Goal: Task Accomplishment & Management: Manage account settings

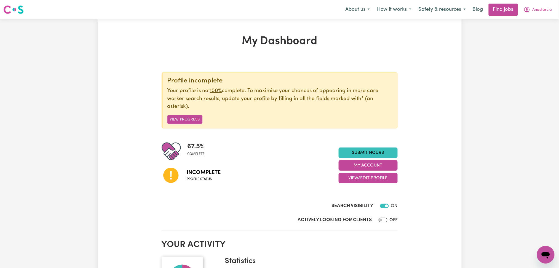
scroll to position [73, 0]
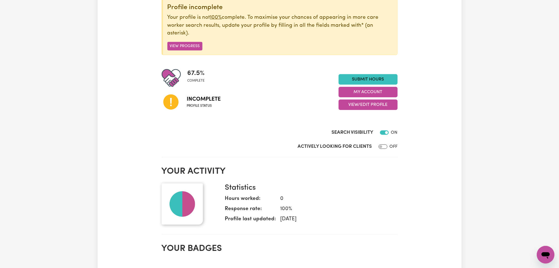
click at [366, 111] on div "67.5 % complete Incomplete Profile status Submit Hours My Account View/Edit Pro…" at bounding box center [280, 91] width 236 height 47
click at [366, 107] on button "View/Edit Profile" at bounding box center [368, 105] width 59 height 10
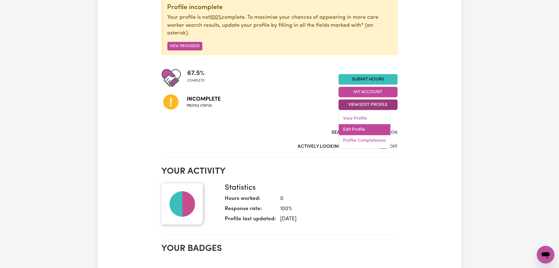
click at [361, 133] on link "Edit Profile" at bounding box center [365, 129] width 52 height 11
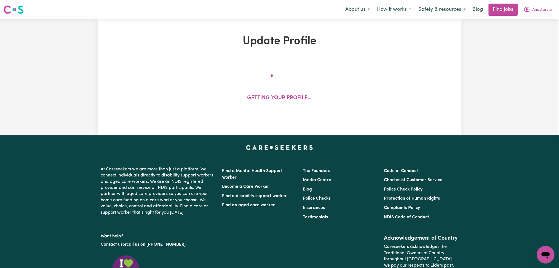
select select "[DEMOGRAPHIC_DATA]"
select select "Australian PR"
select select "Studying a healthcare related degree or qualification"
select select "39"
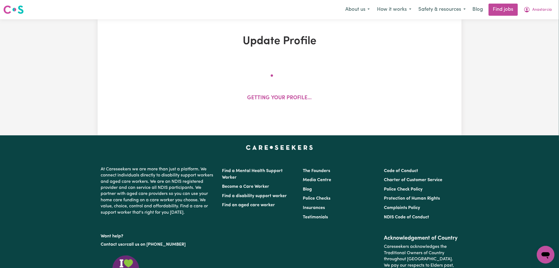
select select "40"
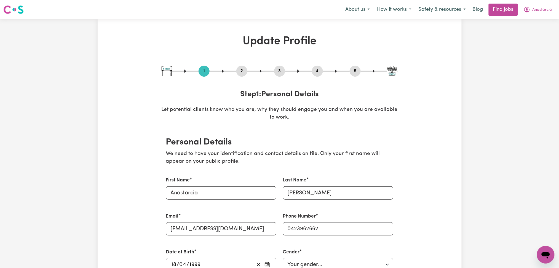
click at [240, 76] on div "2" at bounding box center [241, 71] width 11 height 11
click at [241, 73] on button "2" at bounding box center [241, 71] width 11 height 7
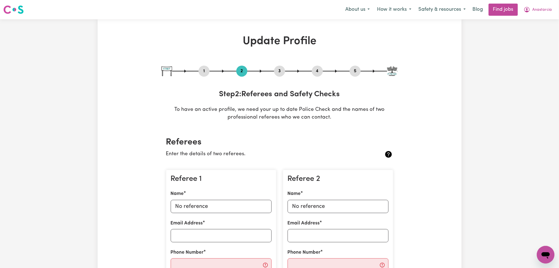
click at [358, 73] on button "5" at bounding box center [355, 71] width 11 height 7
select select "I am providing services privately on my own"
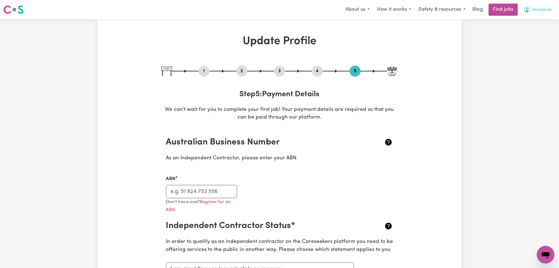
click at [542, 8] on span "Anastarcia" at bounding box center [543, 10] width 20 height 6
click at [536, 41] on link "Logout" at bounding box center [534, 42] width 44 height 10
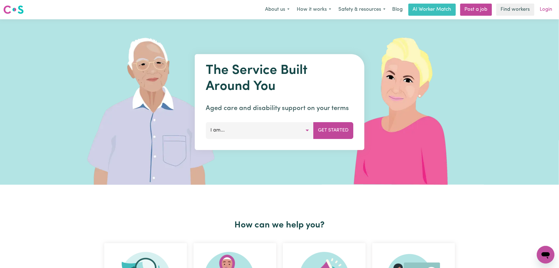
click at [540, 9] on link "Login" at bounding box center [546, 10] width 19 height 12
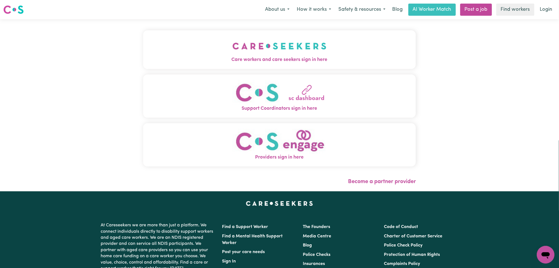
click at [198, 61] on span "Care workers and care seekers sign in here" at bounding box center [279, 59] width 273 height 7
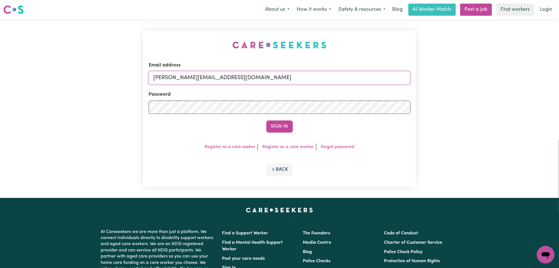
click at [207, 83] on input "[PERSON_NAME][EMAIL_ADDRESS][DOMAIN_NAME]" at bounding box center [280, 77] width 262 height 13
drag, startPoint x: 182, startPoint y: 74, endPoint x: 325, endPoint y: 89, distance: 143.8
click at [330, 87] on form "Email address Superuser~[EMAIL_ADDRESS][DOMAIN_NAME] Password Sign In" at bounding box center [280, 97] width 262 height 71
type input "Superuser~[EMAIL_ADDRESS][DOMAIN_NAME]"
click at [270, 123] on button "Sign In" at bounding box center [280, 127] width 26 height 12
